Goal: Information Seeking & Learning: Understand process/instructions

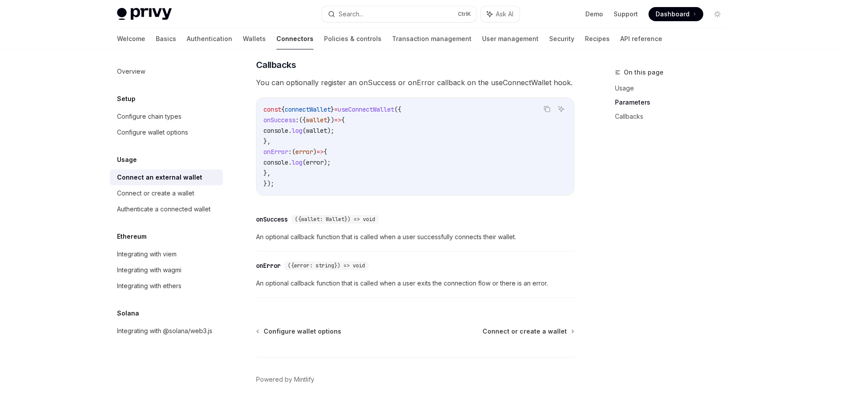
scroll to position [552, 0]
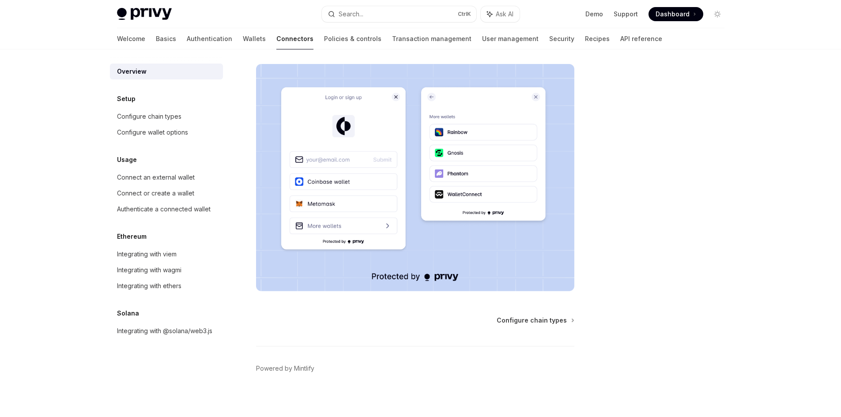
scroll to position [149, 0]
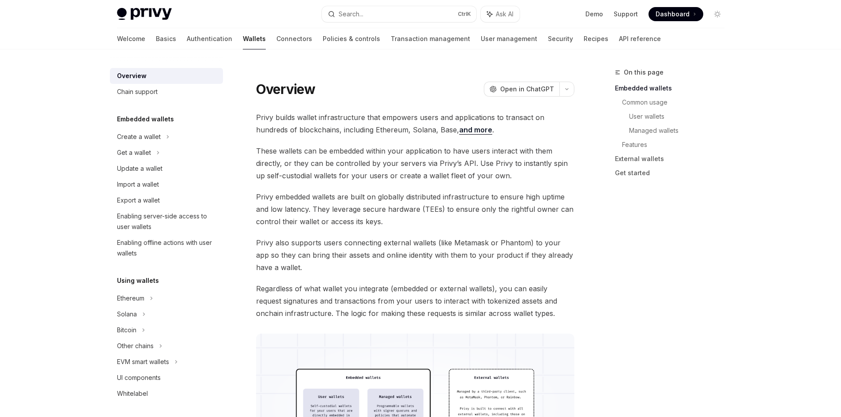
scroll to position [328, 0]
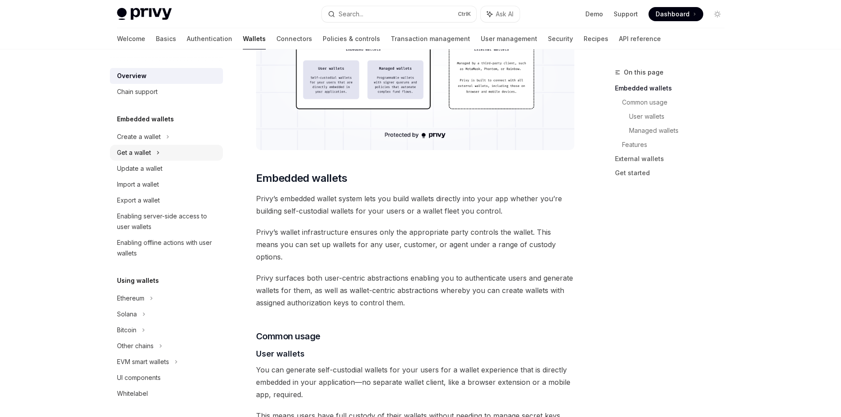
click at [181, 156] on div "Get a wallet" at bounding box center [166, 153] width 113 height 16
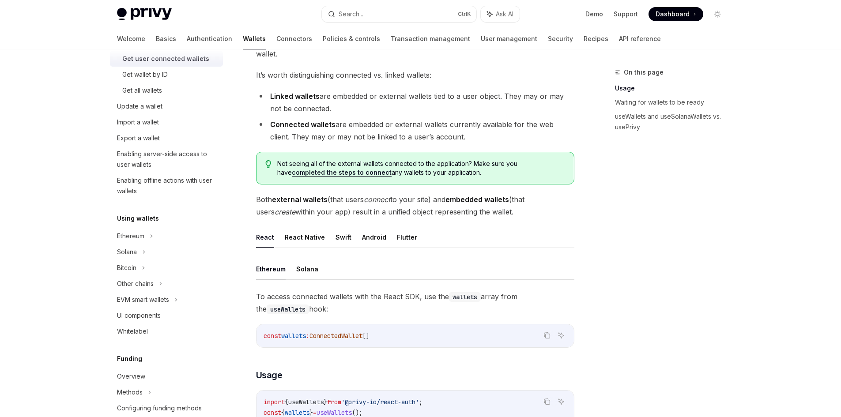
scroll to position [221, 0]
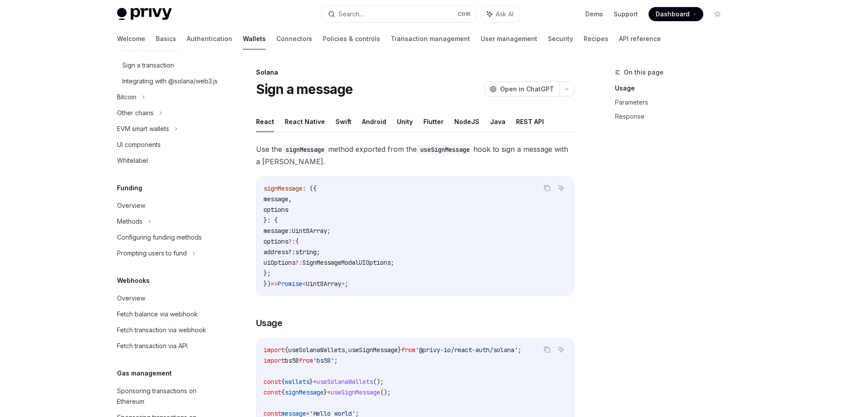
scroll to position [353, 0]
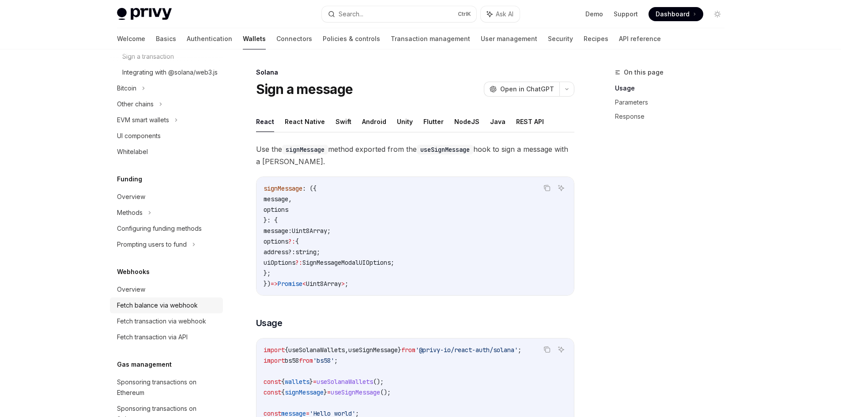
click at [185, 311] on div "Fetch balance via webhook" at bounding box center [157, 305] width 81 height 11
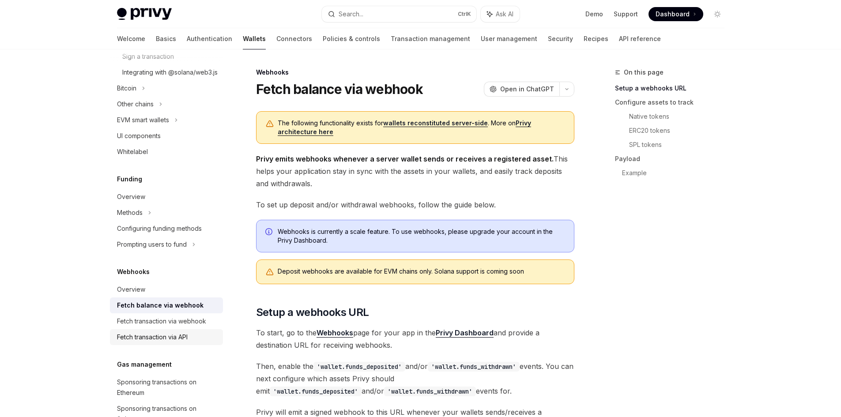
click at [199, 343] on div "Fetch transaction via API" at bounding box center [167, 337] width 101 height 11
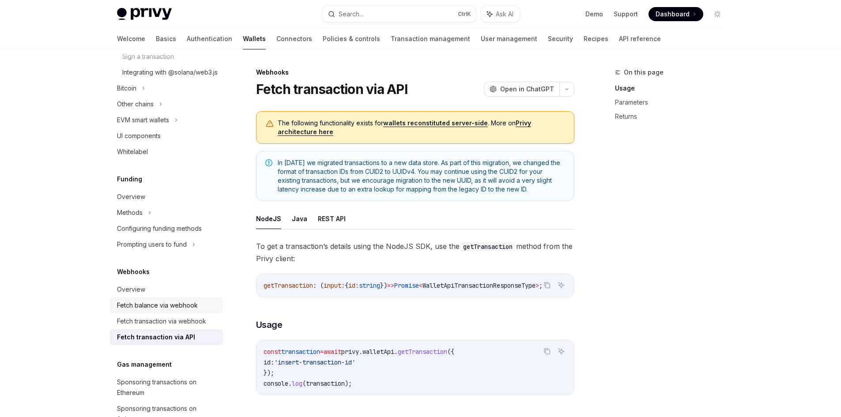
click at [164, 311] on div "Fetch balance via webhook" at bounding box center [157, 305] width 81 height 11
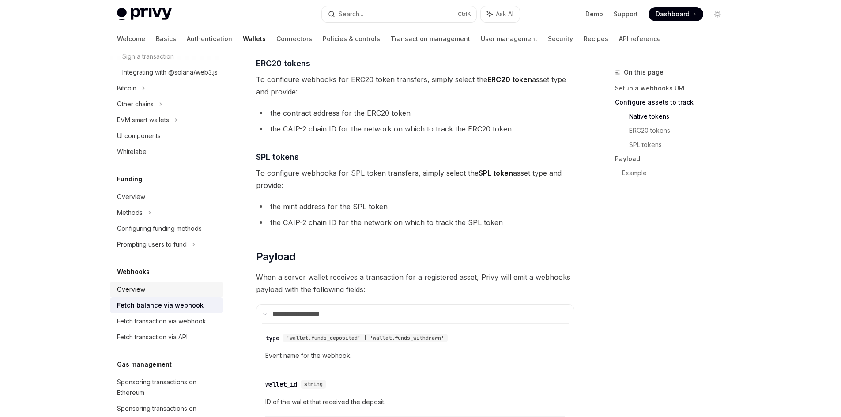
scroll to position [574, 0]
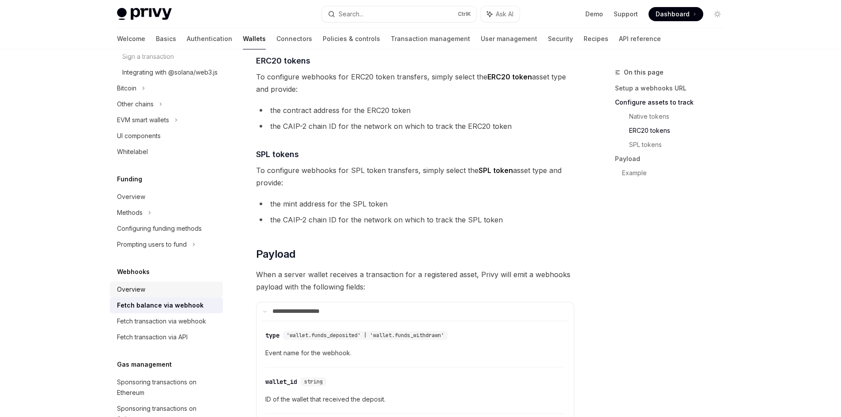
click at [156, 298] on link "Overview" at bounding box center [166, 290] width 113 height 16
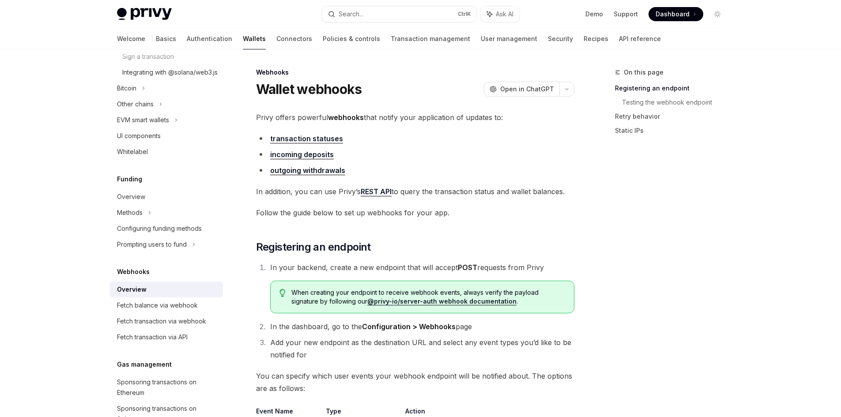
click at [156, 298] on link "Overview" at bounding box center [166, 290] width 113 height 16
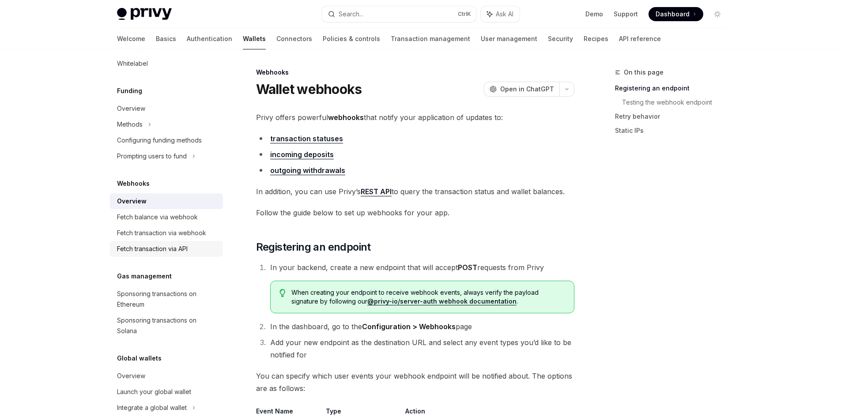
scroll to position [468, 0]
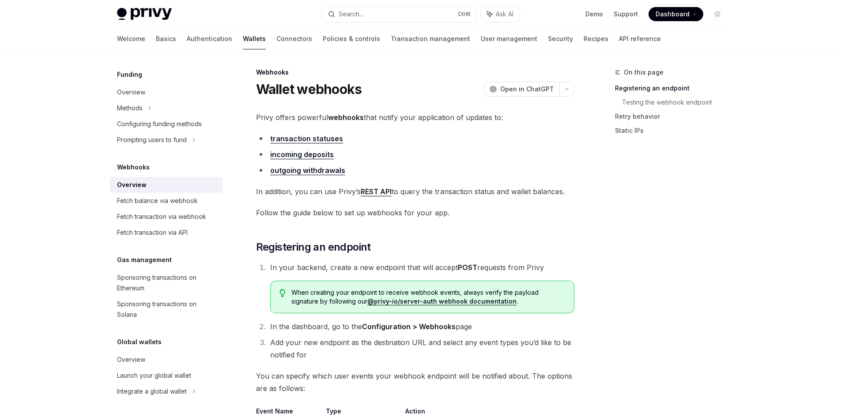
click at [298, 153] on link "incoming deposits" at bounding box center [302, 154] width 64 height 9
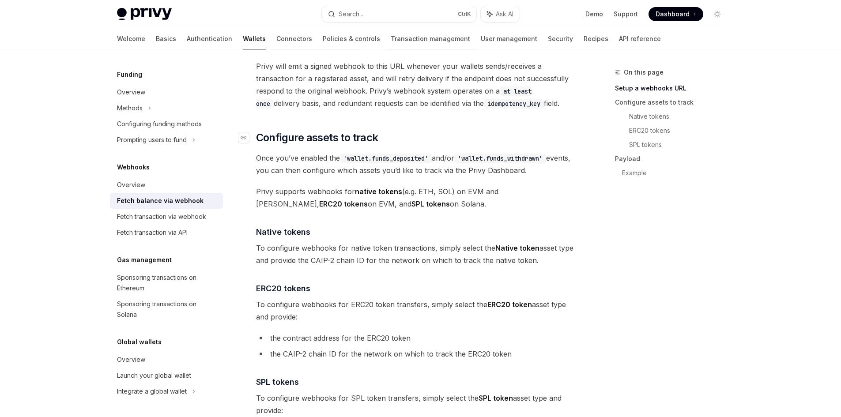
scroll to position [265, 0]
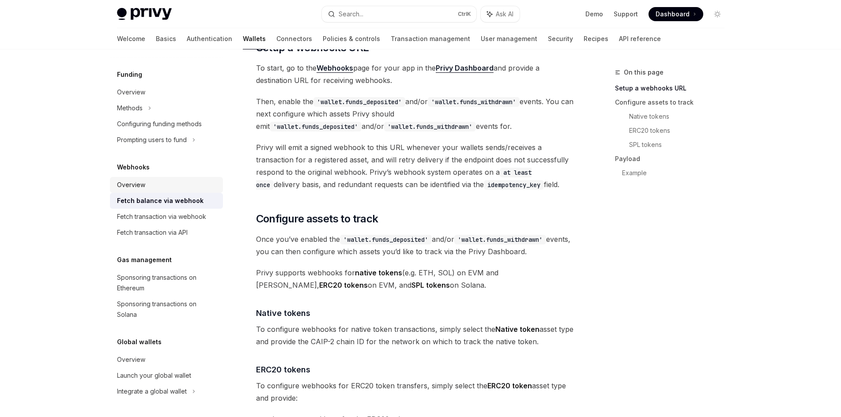
click at [138, 180] on div "Overview" at bounding box center [131, 185] width 28 height 11
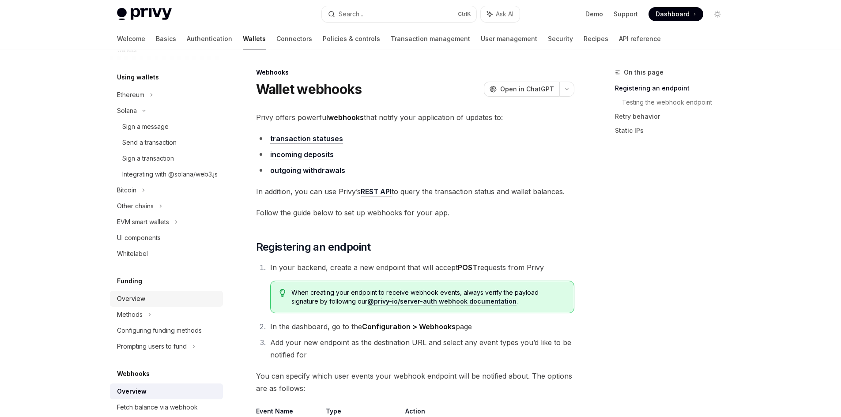
scroll to position [248, 0]
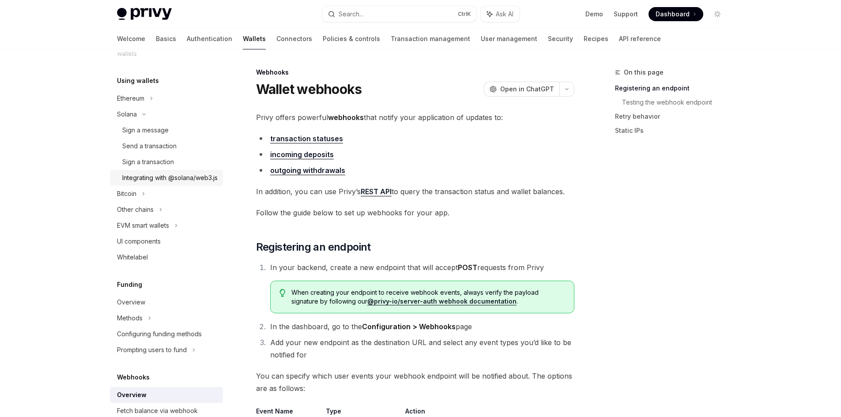
click at [175, 181] on div "Integrating with @solana/web3.js" at bounding box center [169, 178] width 95 height 11
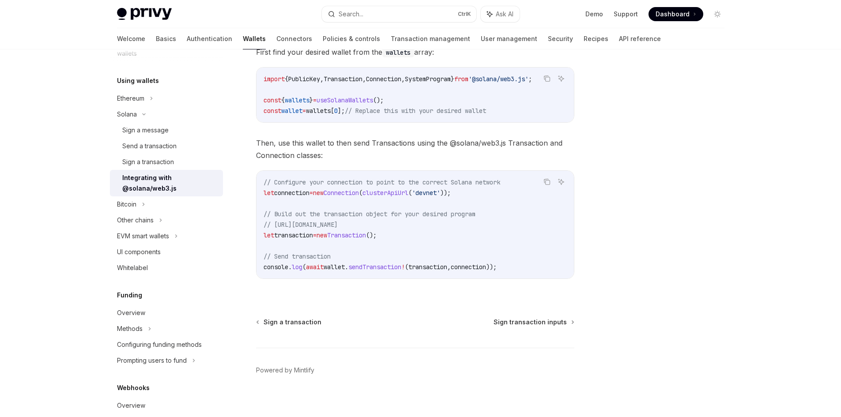
scroll to position [162, 0]
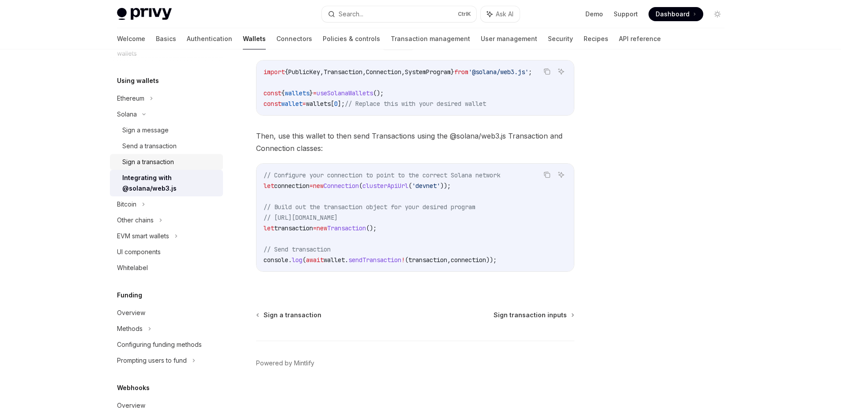
click at [171, 160] on div "Sign a transaction" at bounding box center [148, 162] width 52 height 11
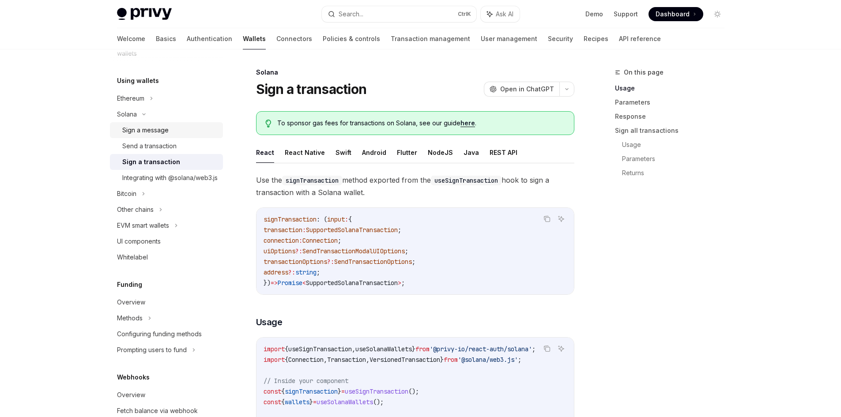
click at [173, 129] on div "Sign a message" at bounding box center [169, 130] width 95 height 11
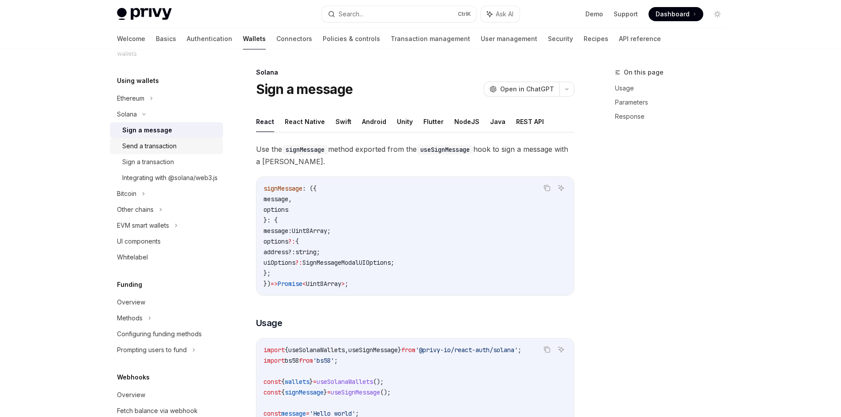
click at [178, 143] on div "Send a transaction" at bounding box center [169, 146] width 95 height 11
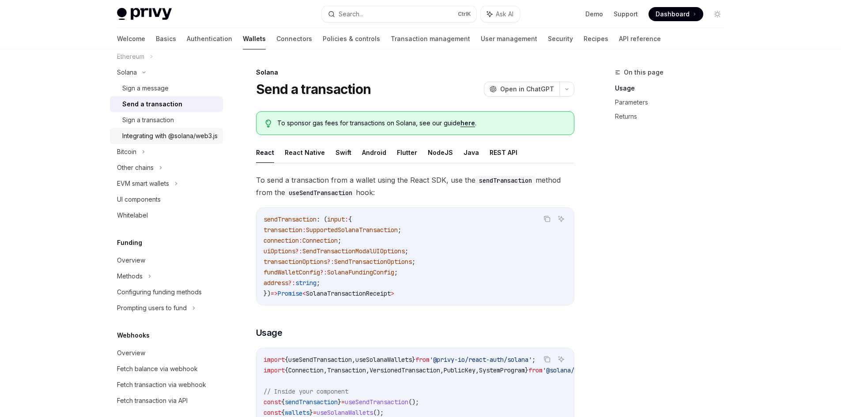
scroll to position [424, 0]
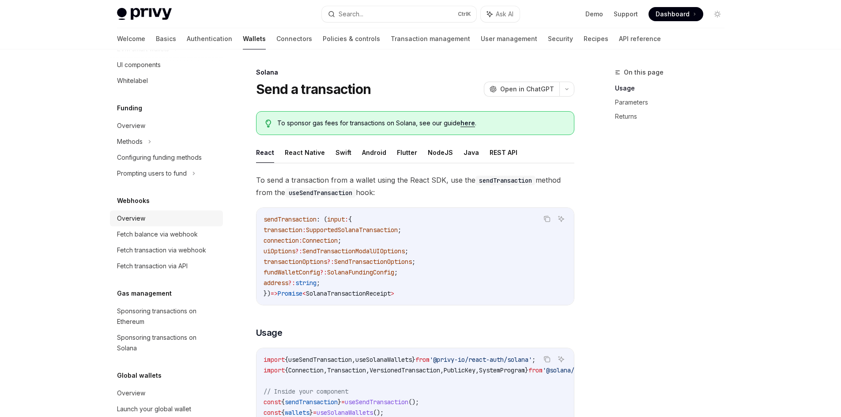
click at [160, 224] on div "Overview" at bounding box center [167, 218] width 101 height 11
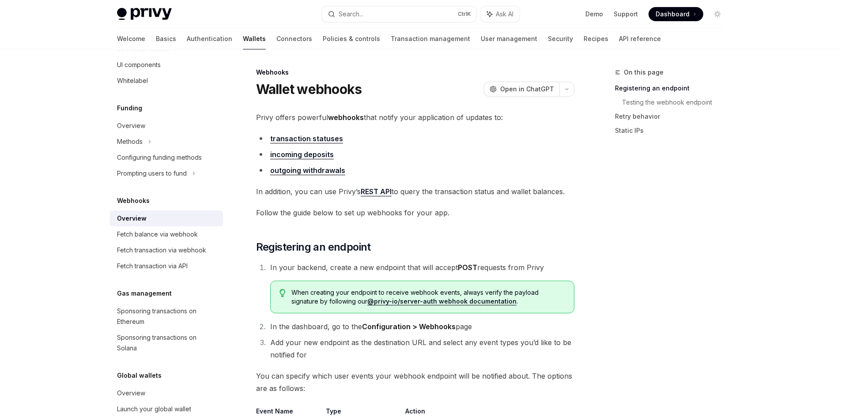
click at [298, 139] on link "transaction statuses" at bounding box center [306, 138] width 73 height 9
click at [371, 192] on link "REST API" at bounding box center [376, 191] width 31 height 9
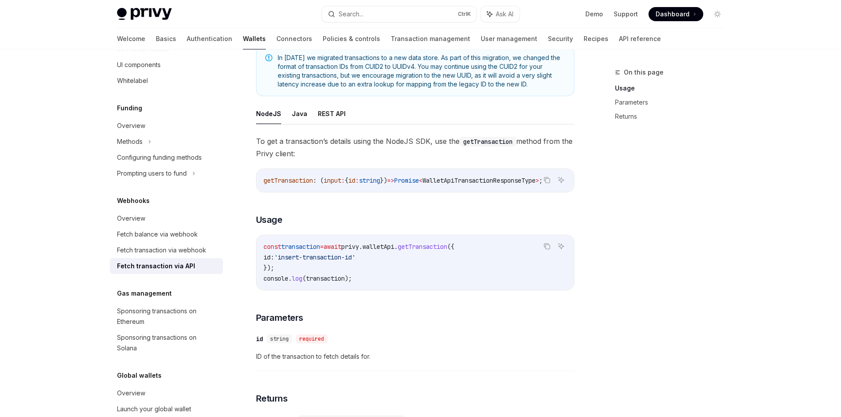
scroll to position [104, 0]
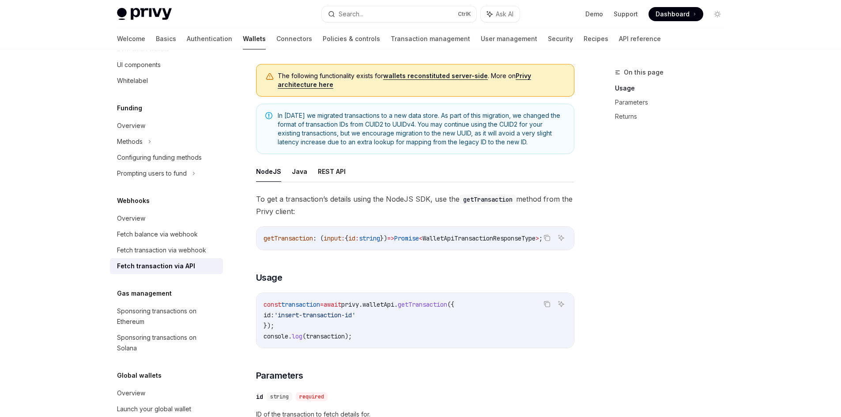
scroll to position [0, 0]
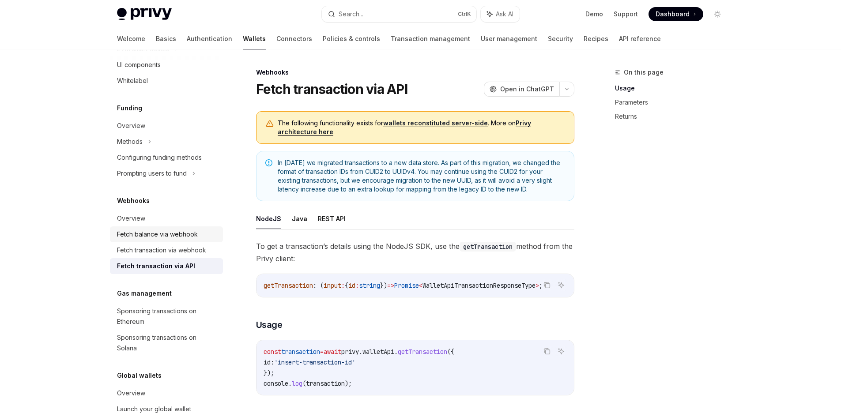
click at [212, 242] on link "Fetch balance via webhook" at bounding box center [166, 234] width 113 height 16
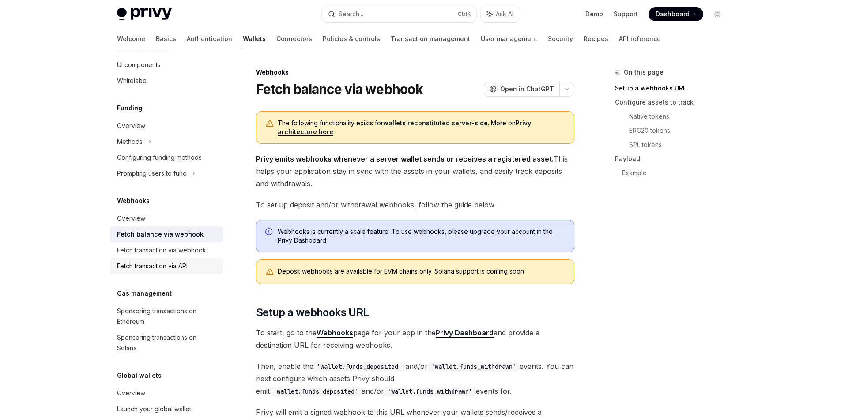
click at [213, 274] on link "Fetch transaction via API" at bounding box center [166, 266] width 113 height 16
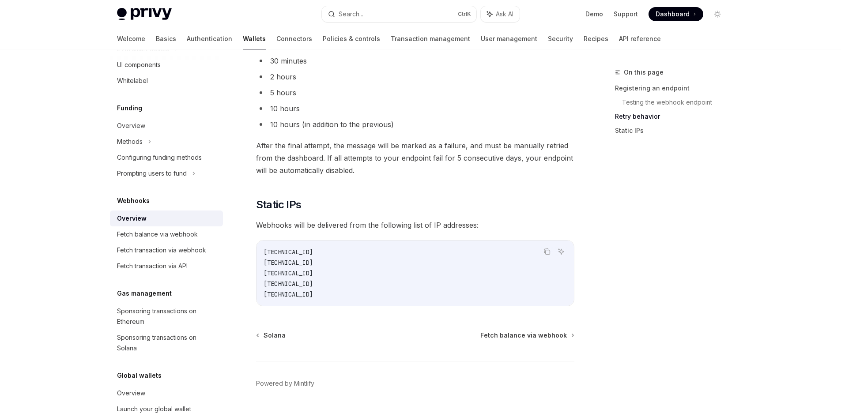
scroll to position [880, 0]
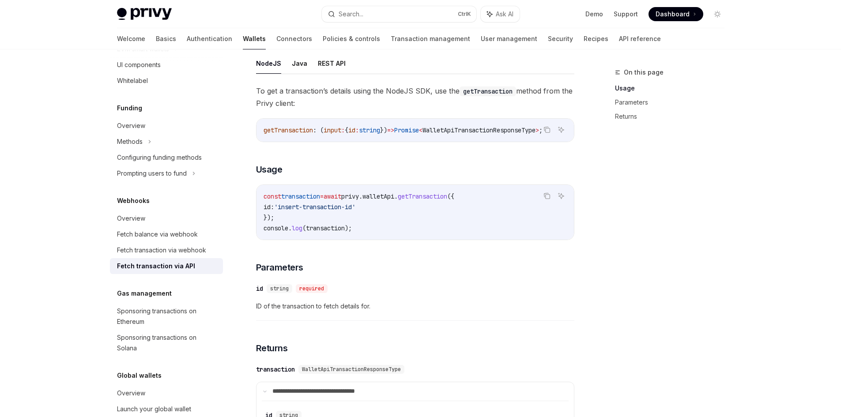
scroll to position [177, 0]
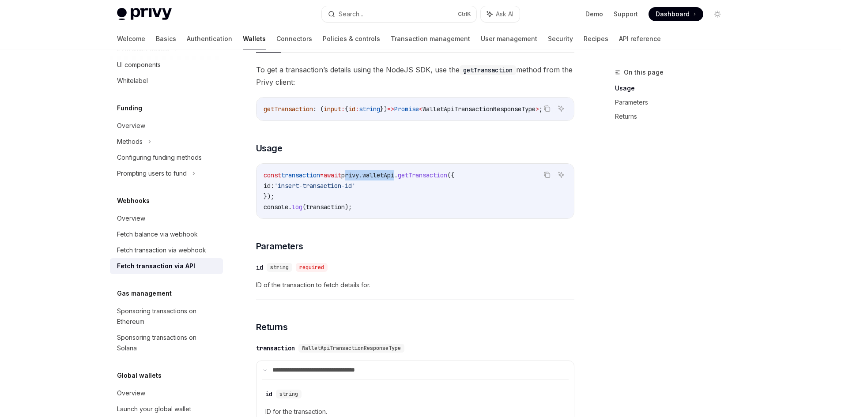
drag, startPoint x: 359, startPoint y: 178, endPoint x: 415, endPoint y: 179, distance: 56.1
click at [415, 179] on span "const transaction = await privy . walletApi . getTransaction ({" at bounding box center [359, 175] width 191 height 8
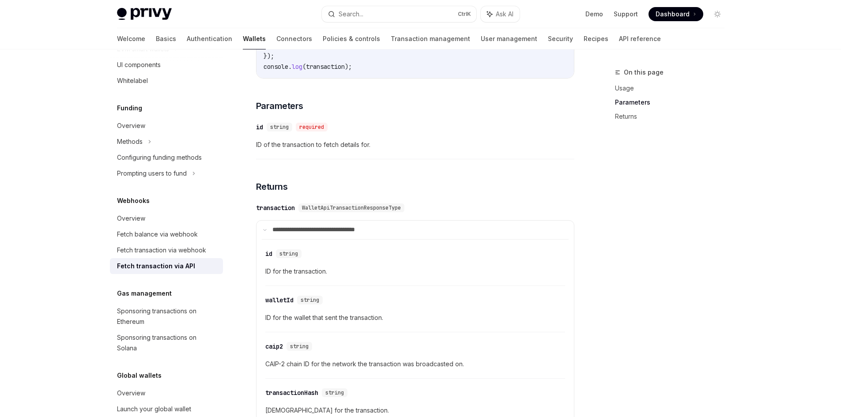
scroll to position [397, 0]
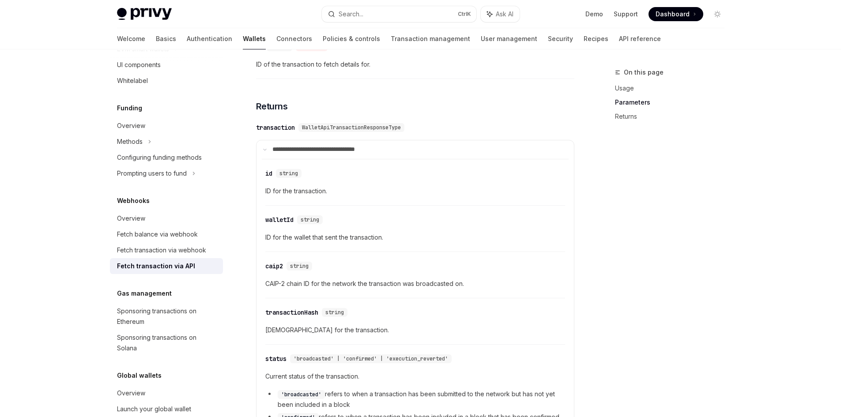
copy span "privy . walletApi"
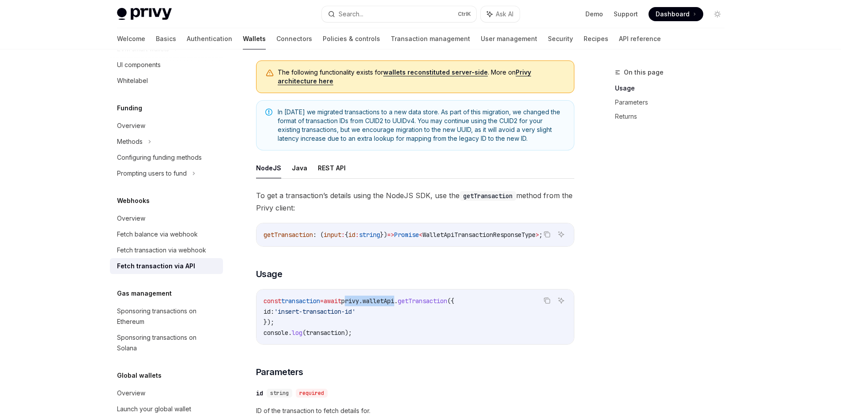
scroll to position [88, 0]
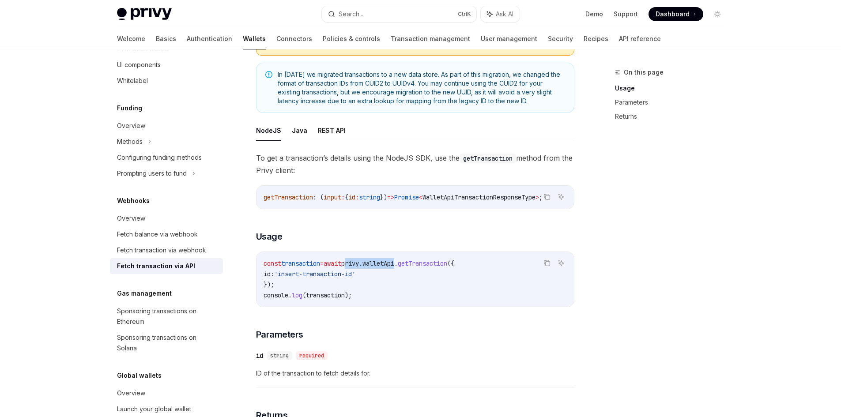
copy span "privy . walletApi"
click at [129, 256] on div "Fetch transaction via webhook" at bounding box center [161, 250] width 89 height 11
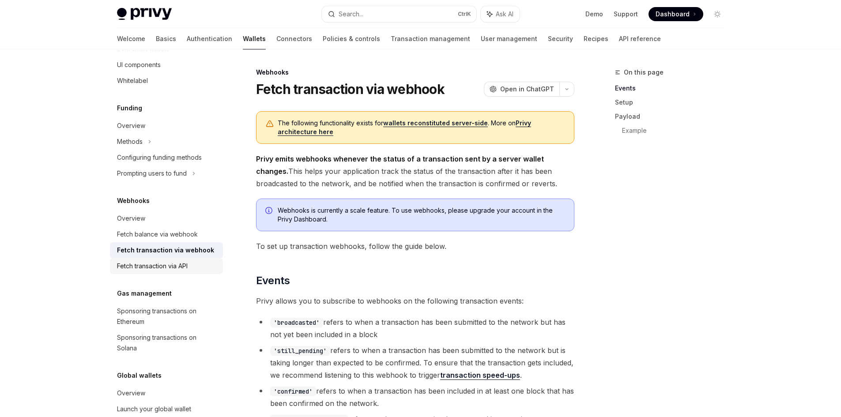
click at [137, 272] on div "Fetch transaction via API" at bounding box center [152, 266] width 71 height 11
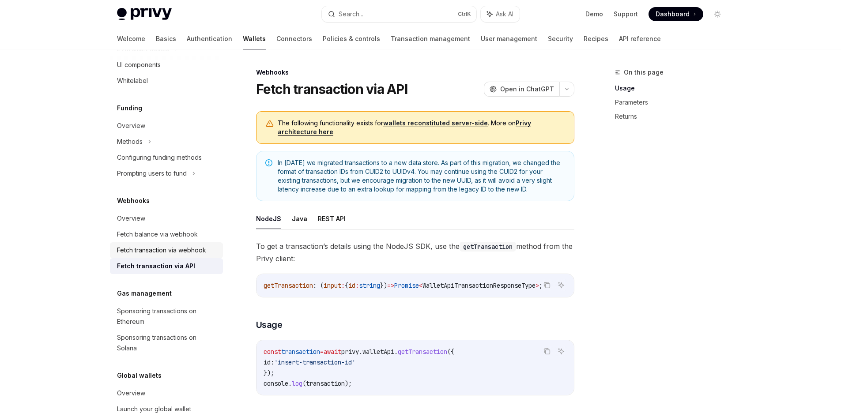
click at [140, 256] on div "Fetch transaction via webhook" at bounding box center [161, 250] width 89 height 11
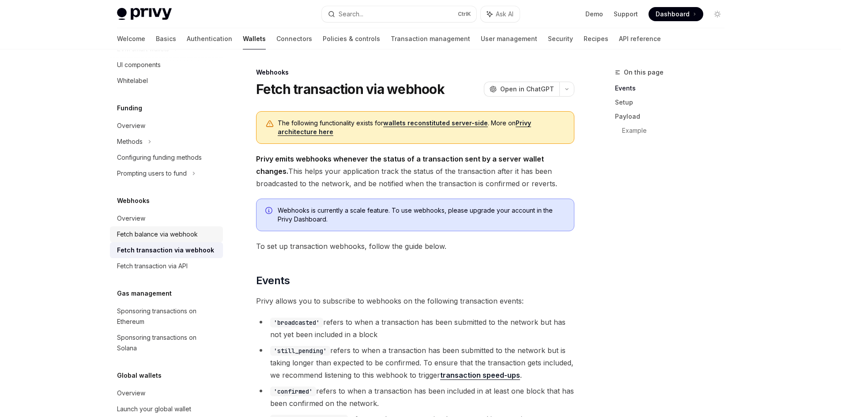
click at [146, 240] on div "Fetch balance via webhook" at bounding box center [157, 234] width 81 height 11
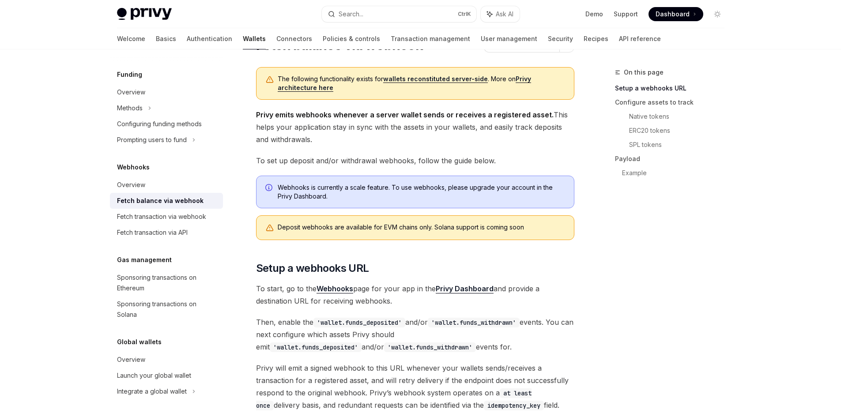
scroll to position [88, 0]
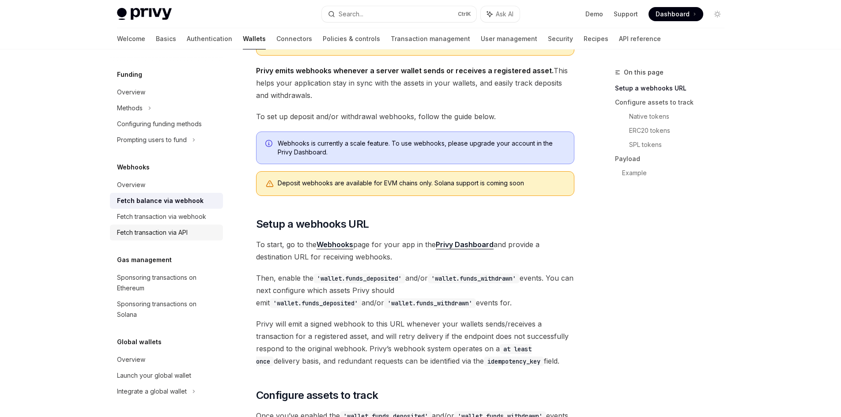
click at [178, 230] on div "Fetch transaction via API" at bounding box center [152, 232] width 71 height 11
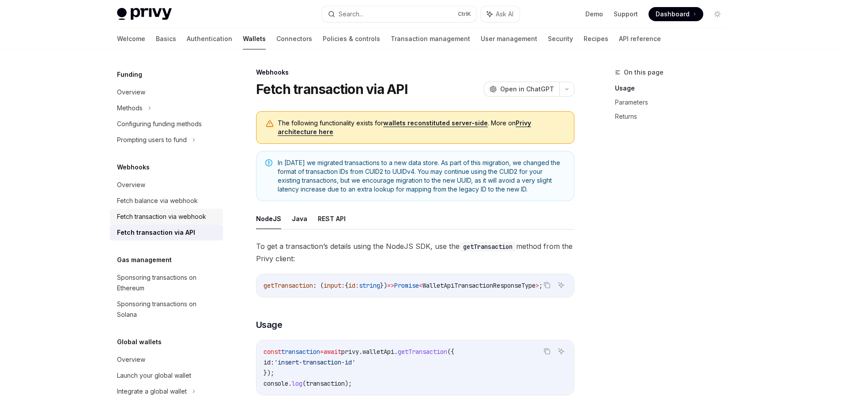
click at [180, 219] on div "Fetch transaction via webhook" at bounding box center [161, 216] width 89 height 11
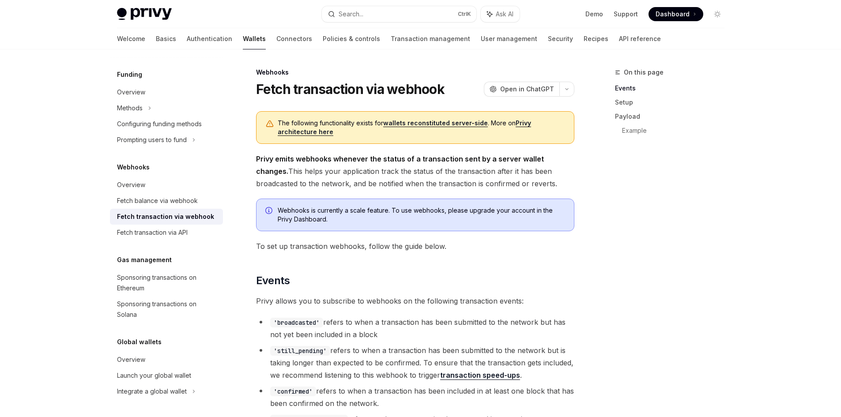
click at [176, 224] on link "Fetch transaction via webhook" at bounding box center [166, 217] width 113 height 16
type textarea "*"
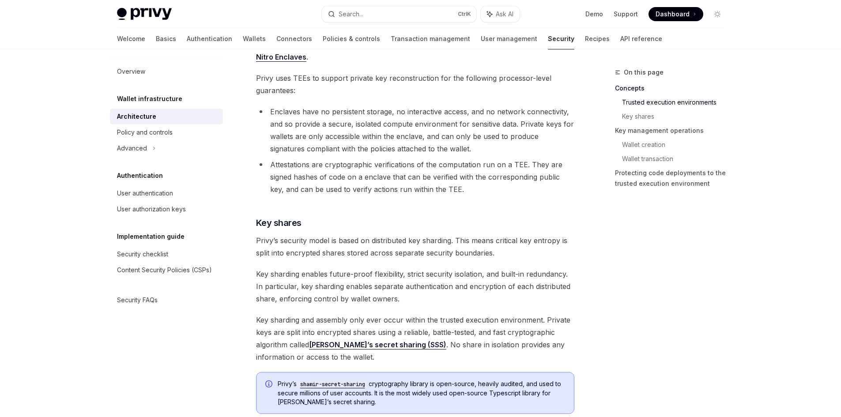
scroll to position [309, 0]
